Goal: Task Accomplishment & Management: Complete application form

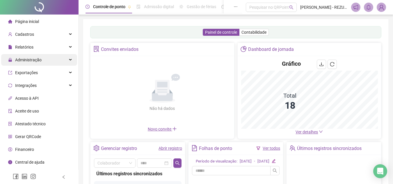
click at [35, 60] on span "Administração" at bounding box center [28, 60] width 26 height 5
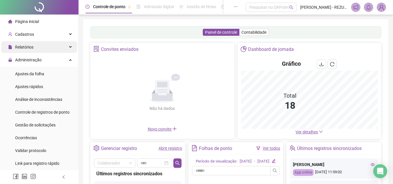
click at [48, 42] on div "Relatórios" at bounding box center [39, 47] width 76 height 12
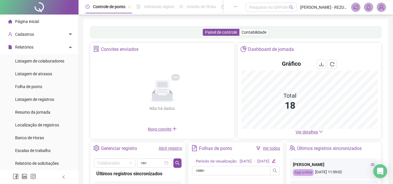
click at [49, 42] on div "Relatórios" at bounding box center [39, 47] width 76 height 12
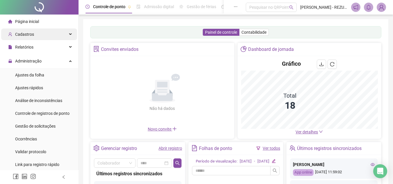
click at [49, 35] on div "Cadastros" at bounding box center [39, 34] width 76 height 12
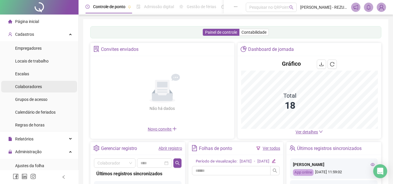
click at [42, 86] on li "Colaboradores" at bounding box center [39, 87] width 76 height 12
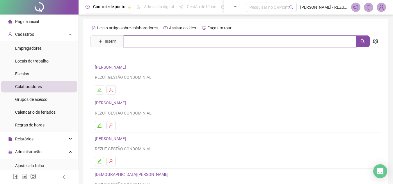
click at [134, 36] on input "text" at bounding box center [240, 41] width 232 height 12
click at [158, 43] on input "****" at bounding box center [240, 41] width 232 height 12
type input "*"
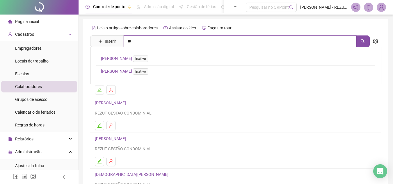
type input "*"
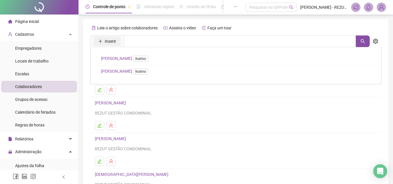
click at [113, 41] on span "Inserir" at bounding box center [110, 41] width 11 height 6
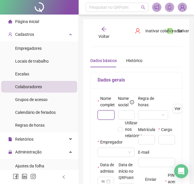
click at [109, 112] on input "text" at bounding box center [105, 114] width 17 height 9
type input "**********"
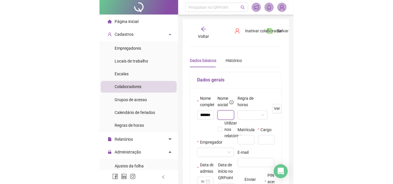
scroll to position [0, 0]
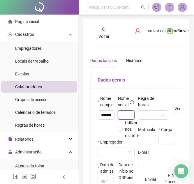
click at [124, 113] on input "text" at bounding box center [126, 114] width 17 height 9
click at [143, 113] on input "search" at bounding box center [150, 114] width 18 height 9
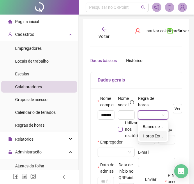
drag, startPoint x: 153, startPoint y: 134, endPoint x: 135, endPoint y: 137, distance: 17.6
click at [152, 135] on div "Horas Extras" at bounding box center [152, 136] width 21 height 6
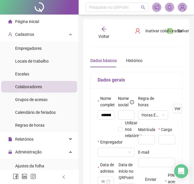
click at [118, 147] on div "Empregador" at bounding box center [115, 143] width 37 height 9
click at [119, 149] on input "search" at bounding box center [113, 152] width 25 height 9
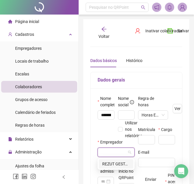
click at [117, 163] on div "REZUT GESTÃO CONDOMINIAL" at bounding box center [116, 163] width 28 height 6
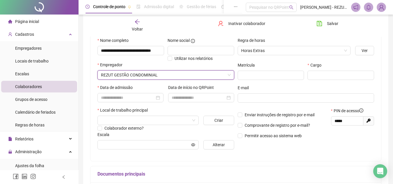
scroll to position [58, 0]
click at [127, 98] on input at bounding box center [128, 97] width 54 height 6
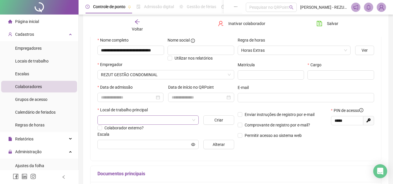
click at [139, 120] on input "search" at bounding box center [145, 120] width 89 height 9
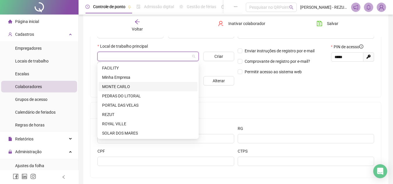
scroll to position [87, 0]
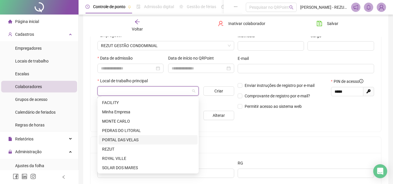
click at [132, 140] on div "PORTAL DAS VELAS" at bounding box center [148, 140] width 92 height 6
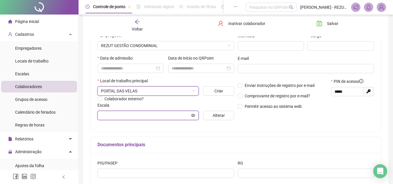
click at [133, 113] on input "text" at bounding box center [145, 115] width 89 height 6
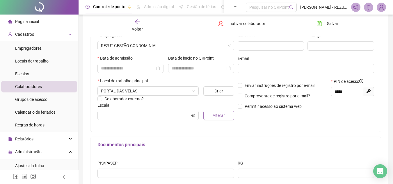
click at [212, 115] on button "Alterar" at bounding box center [218, 115] width 31 height 9
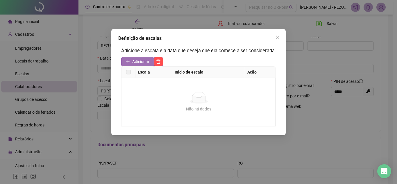
click at [149, 60] on span "Adicionar" at bounding box center [140, 61] width 17 height 6
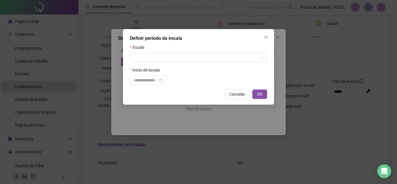
click at [267, 34] on button "Close" at bounding box center [265, 37] width 9 height 9
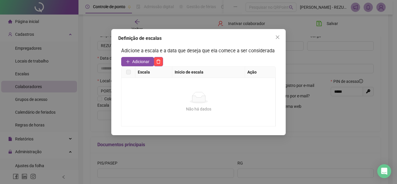
click at [277, 38] on icon "close" at bounding box center [277, 37] width 5 height 5
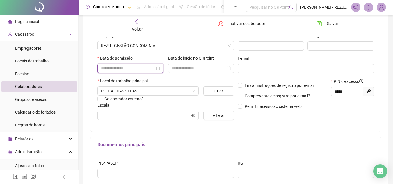
click at [120, 68] on input at bounding box center [128, 68] width 54 height 6
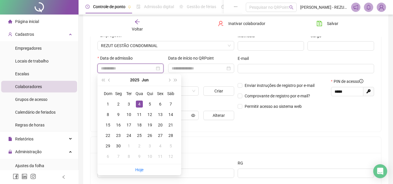
type input "**********"
click at [138, 102] on div "4" at bounding box center [139, 104] width 7 height 7
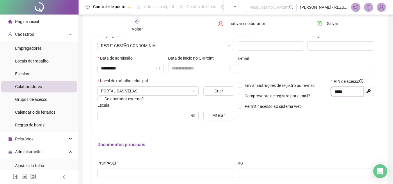
drag, startPoint x: 356, startPoint y: 92, endPoint x: 292, endPoint y: 92, distance: 64.3
click at [292, 92] on div "Enviar instruções de registro por e-mail Comprovante de registro por e-mail? Pe…" at bounding box center [306, 95] width 140 height 35
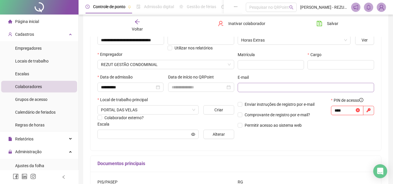
scroll to position [58, 0]
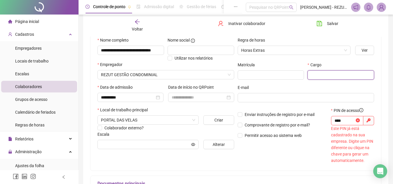
click at [332, 78] on input "text" at bounding box center [340, 74] width 67 height 9
drag, startPoint x: 333, startPoint y: 117, endPoint x: 288, endPoint y: 108, distance: 45.3
click at [283, 107] on div "Enviar instruções de registro por e-mail Comprovante de registro por e-mail? Pe…" at bounding box center [306, 135] width 140 height 56
click at [347, 120] on input "****" at bounding box center [344, 120] width 20 height 6
type input "*"
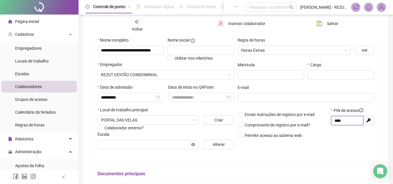
type input "****"
click at [351, 83] on div "Cargo" at bounding box center [341, 73] width 70 height 23
click at [323, 70] on div "Cargo" at bounding box center [340, 66] width 67 height 9
click at [323, 73] on input "text" at bounding box center [340, 74] width 67 height 9
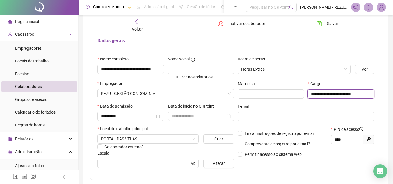
scroll to position [29, 0]
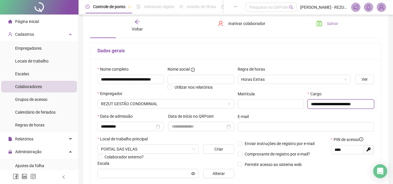
type input "**********"
click at [324, 22] on button "Salvar" at bounding box center [327, 23] width 31 height 9
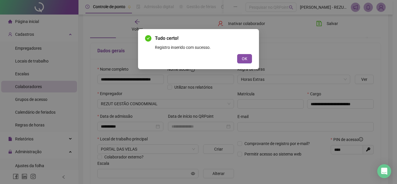
click at [242, 50] on div "Registro inserido com sucesso." at bounding box center [203, 47] width 97 height 6
click at [243, 55] on button "OK" at bounding box center [244, 58] width 15 height 9
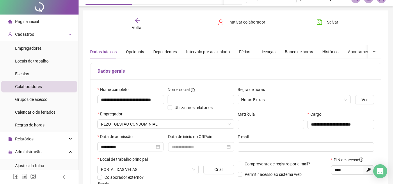
scroll to position [0, 0]
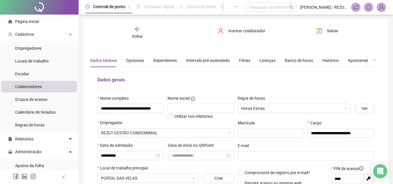
click at [138, 31] on icon "arrow-left" at bounding box center [137, 29] width 6 height 6
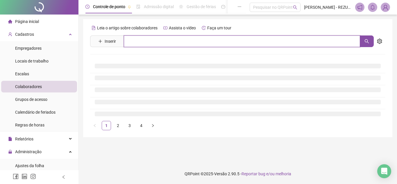
click at [179, 41] on input "text" at bounding box center [242, 41] width 236 height 12
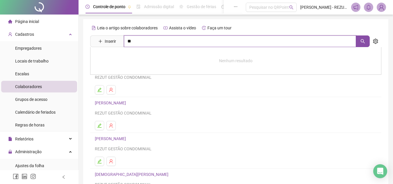
type input "*"
click at [382, 36] on div "Leia o artigo sobre colaboradores Assista o vídeo Faça um tour Inserir Nenhum r…" at bounding box center [235, 137] width 305 height 237
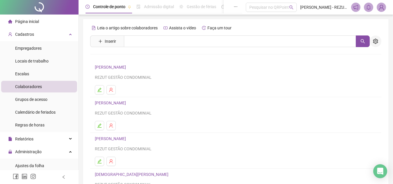
click at [378, 39] on button "button" at bounding box center [376, 41] width 12 height 12
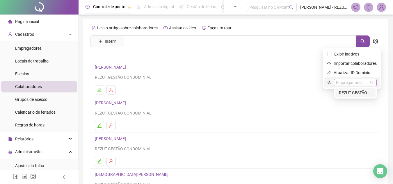
click at [363, 80] on div "Empregadores" at bounding box center [354, 82] width 43 height 7
drag, startPoint x: 355, startPoint y: 83, endPoint x: 264, endPoint y: 63, distance: 93.2
click at [350, 81] on div "Empregadores" at bounding box center [354, 82] width 43 height 7
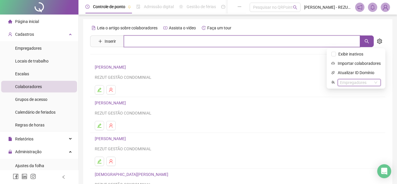
click at [194, 38] on input "text" at bounding box center [242, 41] width 236 height 12
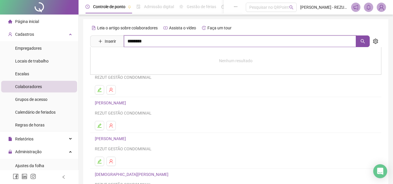
type input "********"
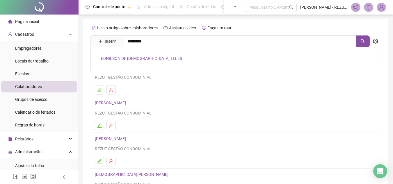
click at [133, 58] on link "EDNILSON DE [DEMOGRAPHIC_DATA] TELES" at bounding box center [141, 58] width 81 height 5
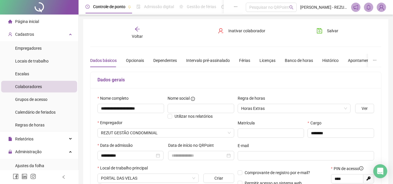
click at [138, 37] on span "Voltar" at bounding box center [137, 36] width 11 height 5
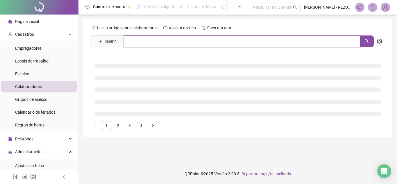
click at [156, 38] on input "text" at bounding box center [242, 41] width 236 height 12
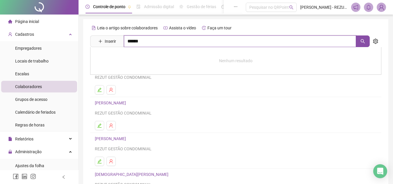
type input "******"
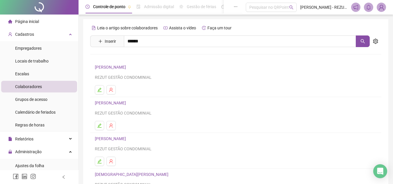
click at [149, 59] on link "MARCIO CONCEICAO DE ASSIS" at bounding box center [129, 58] width 56 height 5
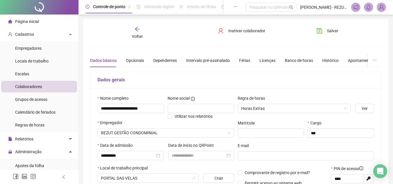
click at [136, 33] on div "Voltar" at bounding box center [137, 32] width 45 height 13
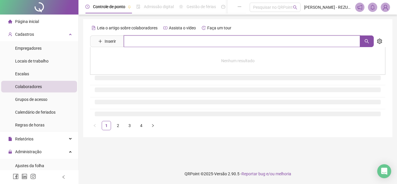
click at [148, 37] on input "text" at bounding box center [242, 41] width 236 height 12
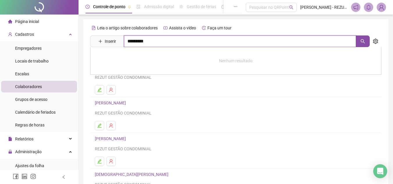
type input "*********"
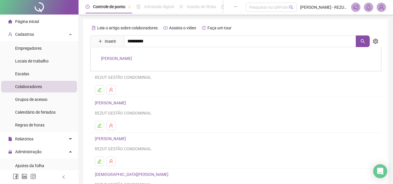
click at [132, 56] on link "[PERSON_NAME]" at bounding box center [116, 58] width 31 height 5
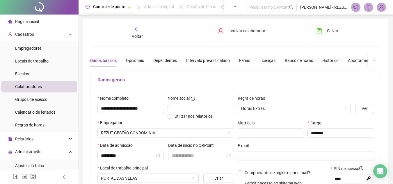
click at [139, 35] on span "Voltar" at bounding box center [137, 36] width 11 height 5
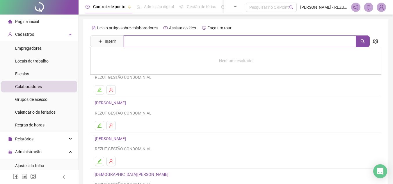
click at [146, 38] on input "text" at bounding box center [240, 41] width 232 height 12
type input "*********"
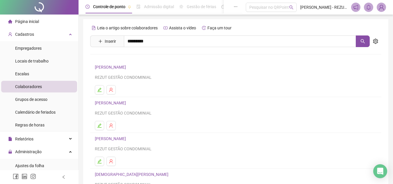
click at [132, 58] on link "[PERSON_NAME]" at bounding box center [116, 58] width 31 height 5
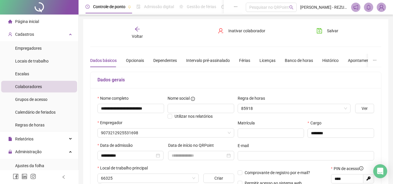
drag, startPoint x: 153, startPoint y: 58, endPoint x: 170, endPoint y: 37, distance: 27.1
click at [170, 37] on div "Voltar Inativar colaborador [PERSON_NAME]" at bounding box center [236, 32] width 296 height 13
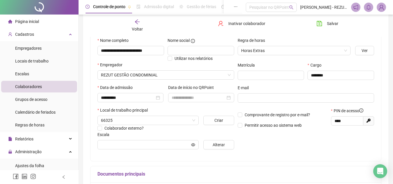
scroll to position [58, 0]
click at [134, 23] on icon "arrow-left" at bounding box center [137, 22] width 6 height 6
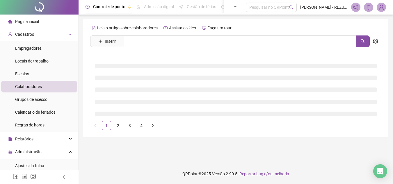
scroll to position [0, 0]
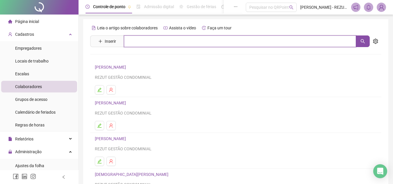
click at [165, 38] on input "text" at bounding box center [240, 41] width 232 height 12
type input "******"
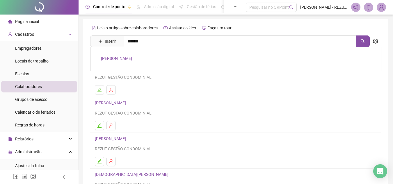
click at [132, 57] on link "[PERSON_NAME]" at bounding box center [116, 58] width 31 height 5
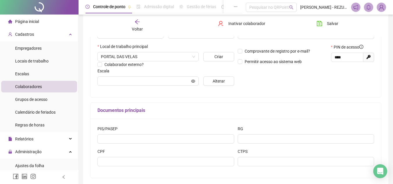
scroll to position [87, 0]
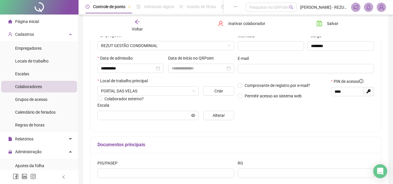
click at [188, 139] on div "Documentos principais" at bounding box center [235, 145] width 290 height 16
click at [143, 21] on div "Voltar" at bounding box center [137, 25] width 45 height 13
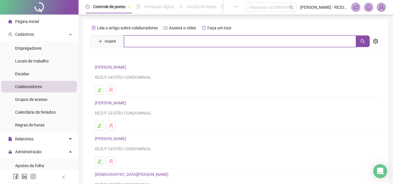
click at [151, 38] on input "text" at bounding box center [240, 41] width 232 height 12
type input "******"
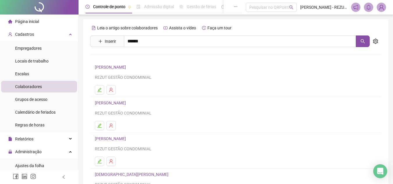
click at [136, 56] on link "MARCIO CONCEICAO DE ASSIS" at bounding box center [129, 58] width 56 height 5
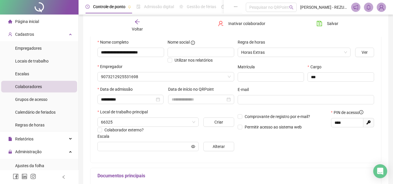
scroll to position [58, 0]
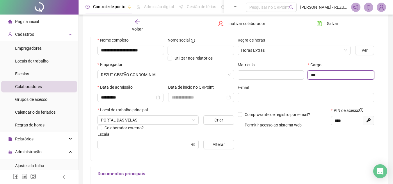
drag, startPoint x: 356, startPoint y: 79, endPoint x: 351, endPoint y: 85, distance: 7.0
click at [356, 79] on input "***" at bounding box center [340, 74] width 67 height 9
click at [142, 25] on div "Voltar" at bounding box center [137, 25] width 45 height 13
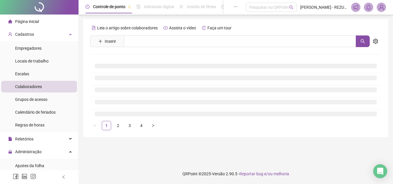
scroll to position [0, 0]
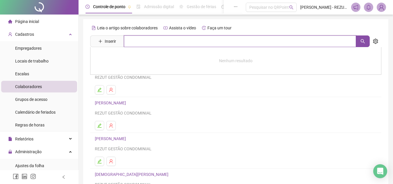
click at [145, 43] on input "text" at bounding box center [240, 41] width 232 height 12
type input "****"
click at [150, 45] on input "****" at bounding box center [240, 41] width 232 height 12
click at [360, 40] on icon "search" at bounding box center [362, 41] width 5 height 5
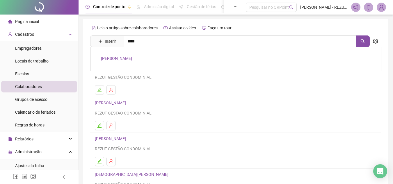
click at [112, 57] on link "[PERSON_NAME]" at bounding box center [116, 58] width 31 height 5
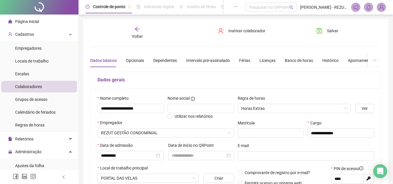
click at [149, 30] on div "Voltar" at bounding box center [137, 32] width 45 height 13
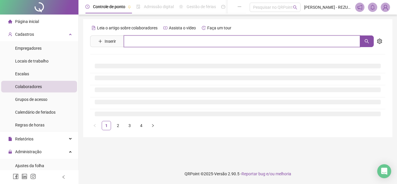
click at [149, 40] on input "text" at bounding box center [242, 41] width 236 height 12
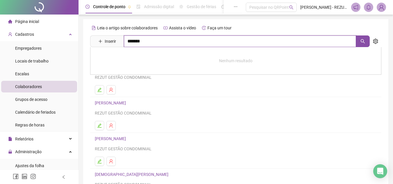
type input "*******"
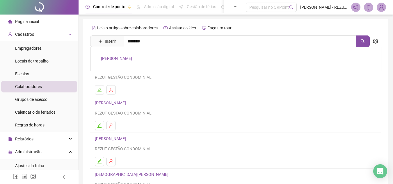
click at [132, 59] on link "[PERSON_NAME]" at bounding box center [116, 58] width 31 height 5
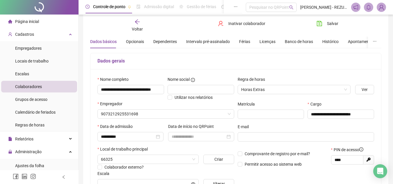
scroll to position [29, 0]
